Goal: Task Accomplishment & Management: Use online tool/utility

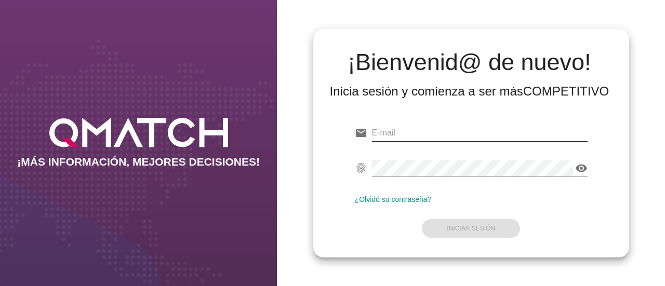
click at [395, 138] on input "email" at bounding box center [480, 133] width 216 height 17
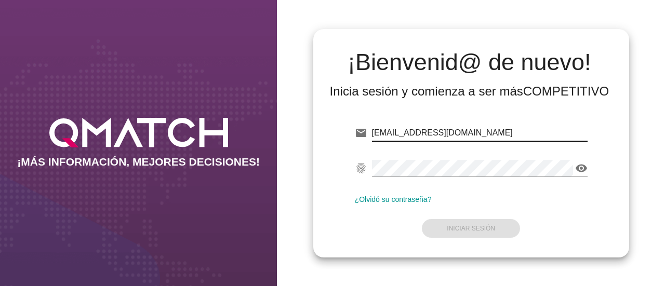
type input "[EMAIL_ADDRESS][DOMAIN_NAME]"
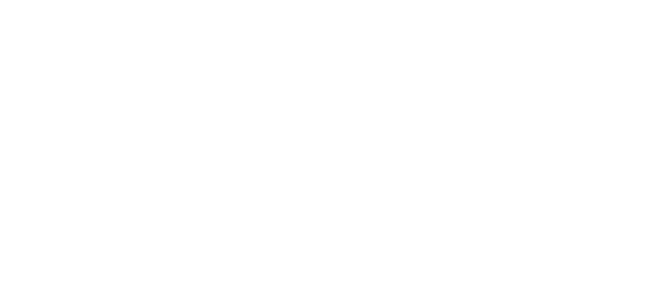
click at [498, 228] on button "Iniciar Sesión" at bounding box center [471, 228] width 98 height 19
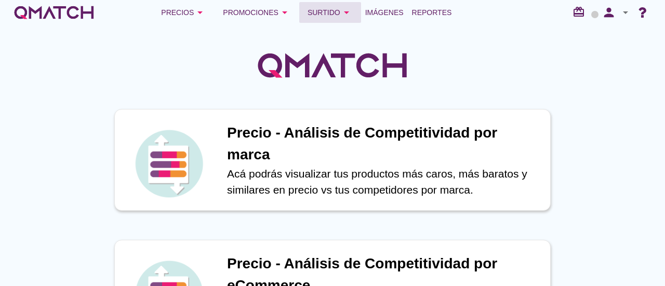
click at [334, 17] on div "Surtido arrow_drop_down" at bounding box center [329, 12] width 45 height 12
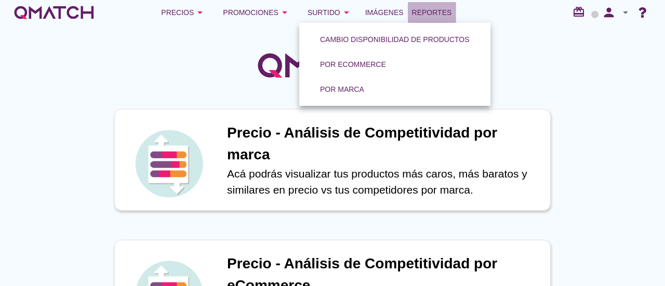
click at [425, 15] on span "Reportes" at bounding box center [432, 12] width 40 height 12
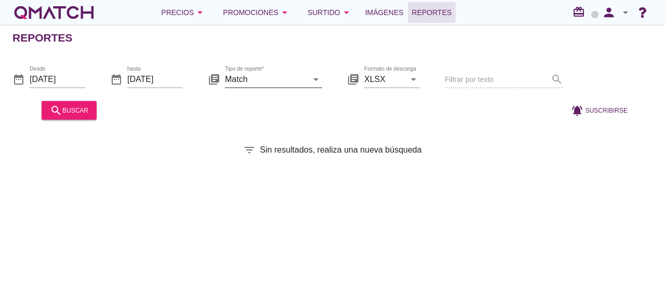
click at [235, 84] on input "Match" at bounding box center [266, 79] width 83 height 17
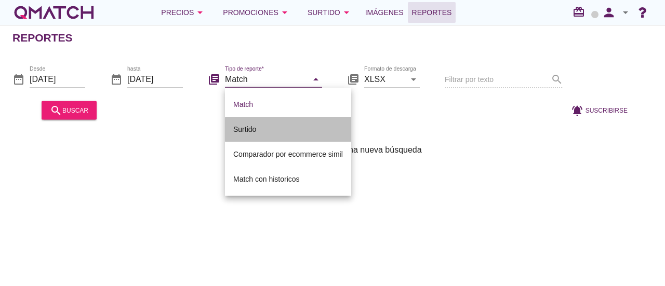
click at [260, 128] on div "Surtido" at bounding box center [288, 129] width 110 height 12
type input "Surtido"
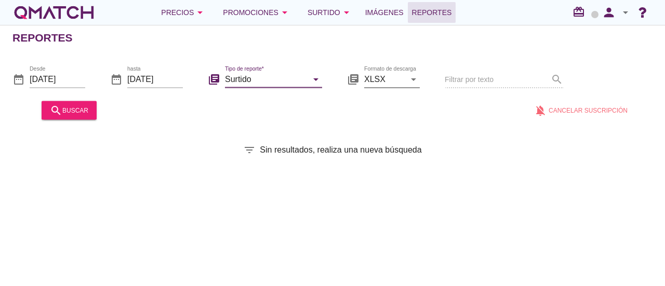
click at [416, 85] on div "Formato de descarga XLSX arrow_drop_down" at bounding box center [392, 79] width 56 height 17
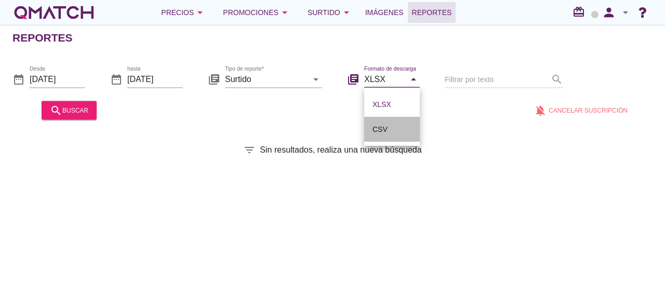
click at [392, 128] on div "CSV" at bounding box center [391, 129] width 39 height 12
type input "CSV"
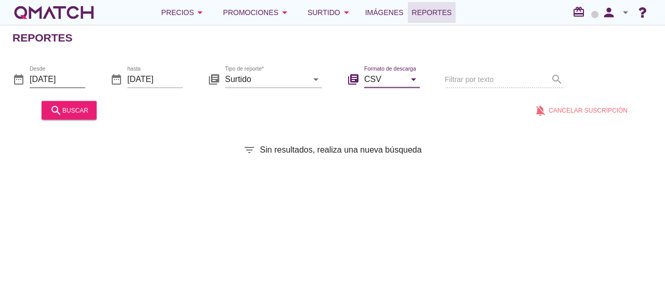
click at [68, 80] on input "[DATE]" at bounding box center [58, 79] width 56 height 17
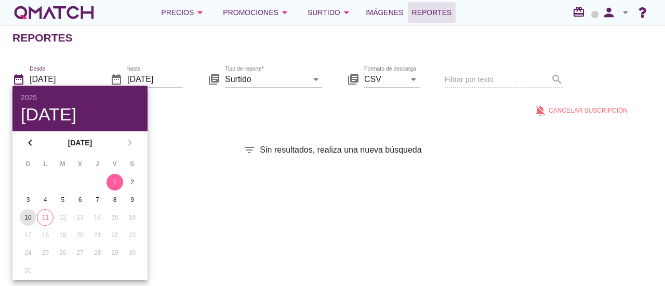
click at [33, 223] on button "10" at bounding box center [28, 217] width 17 height 17
click at [43, 220] on div "11" at bounding box center [45, 217] width 16 height 9
type input "[DATE]"
click at [173, 156] on div "Reportes date_range Desde [DATE] date_range hasta [DATE] library_books Tipo de …" at bounding box center [332, 155] width 665 height 261
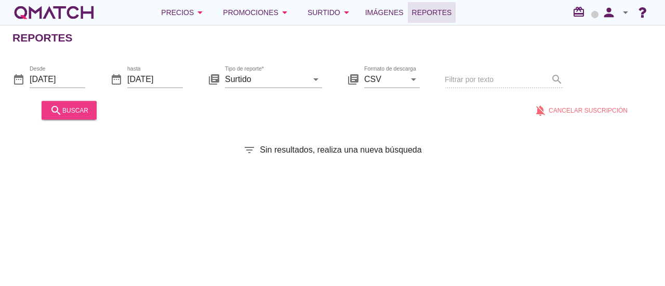
click at [84, 109] on div "search buscar" at bounding box center [69, 110] width 38 height 12
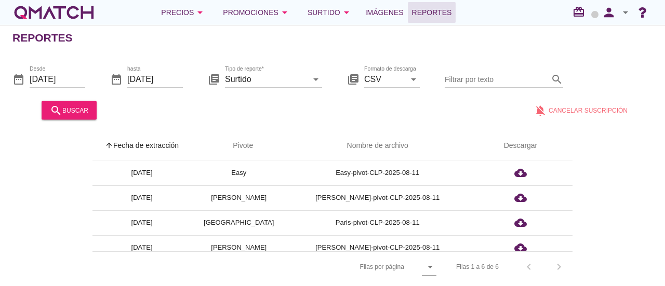
click at [610, 158] on div "arrow_upward Fecha de extracción arrow_upward Pivote Nombre de archivo Descarga…" at bounding box center [332, 206] width 640 height 151
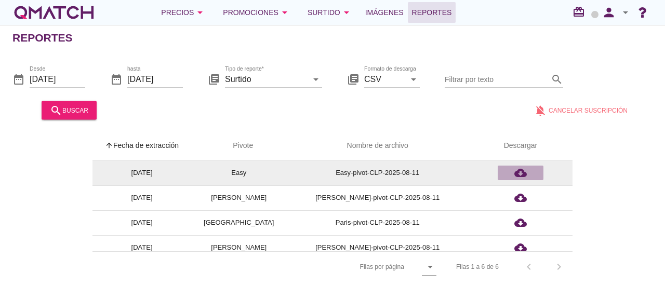
click at [518, 171] on icon "cloud_download" at bounding box center [520, 173] width 12 height 12
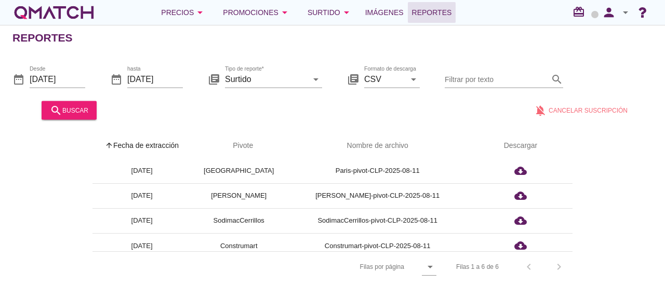
scroll to position [59, 0]
